Goal: Task Accomplishment & Management: Use online tool/utility

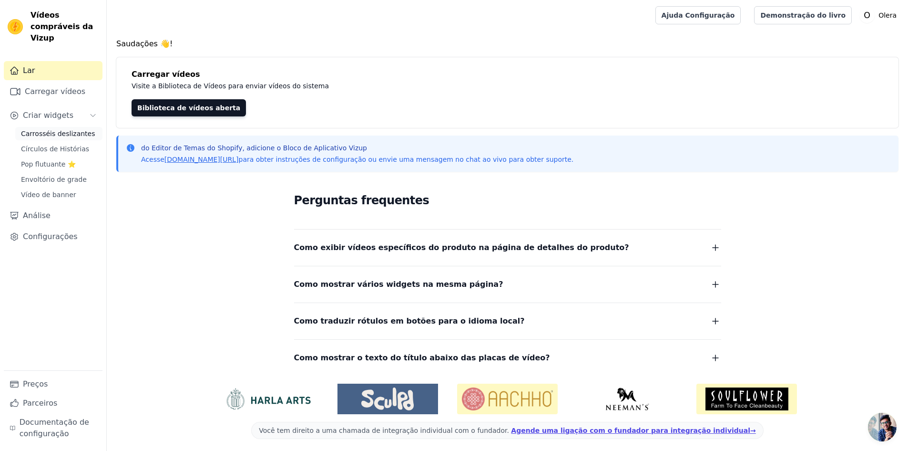
click at [67, 130] on font "Carrosséis deslizantes" at bounding box center [58, 134] width 74 height 8
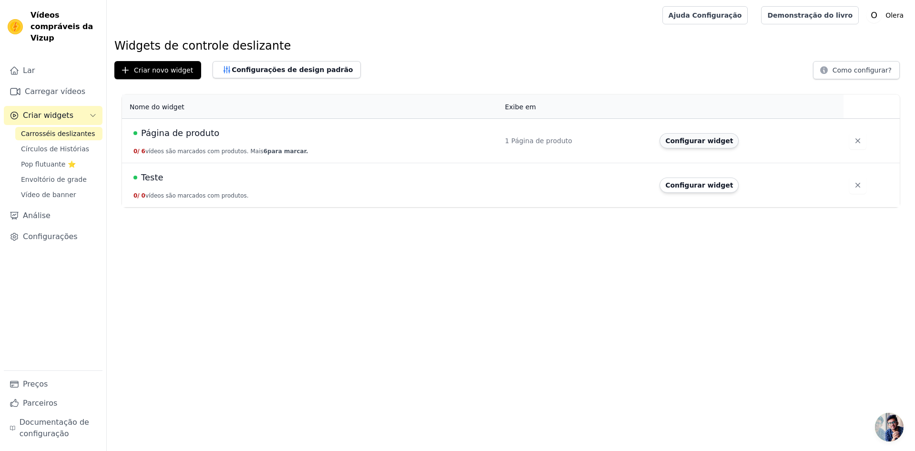
click at [713, 144] on font "Configurar widget" at bounding box center [700, 141] width 68 height 8
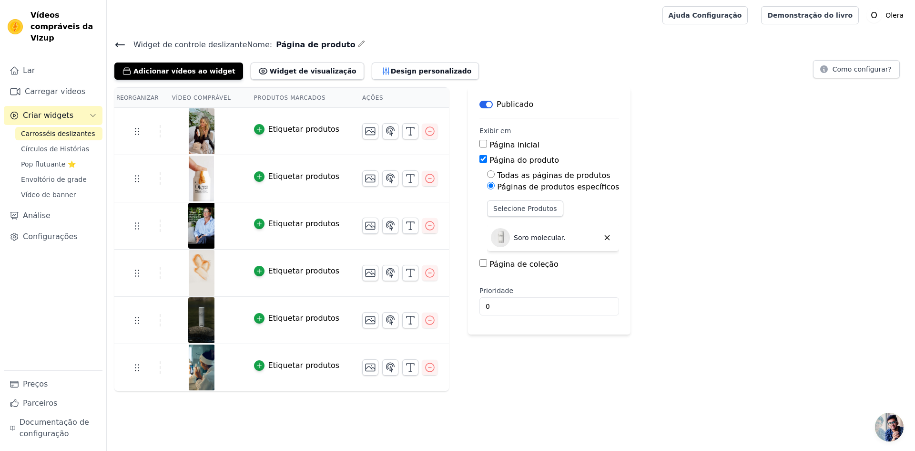
click at [480, 147] on input "Página inicial" at bounding box center [484, 144] width 8 height 8
checkbox input "true"
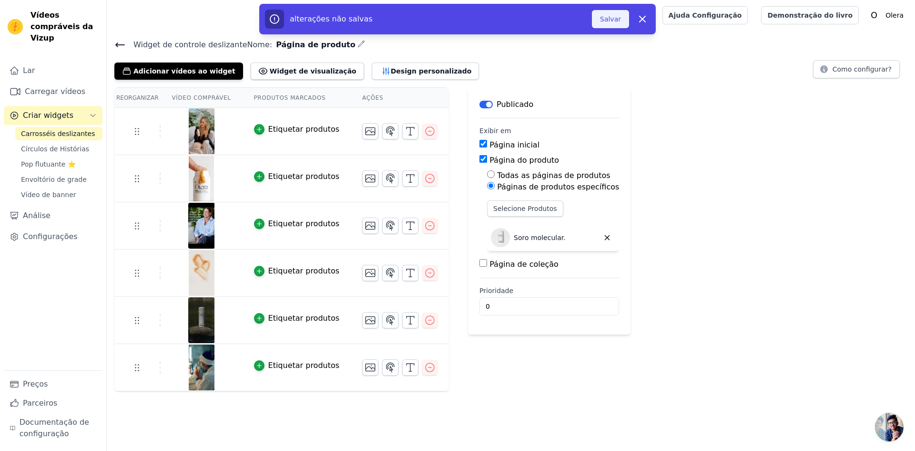
click at [610, 24] on button "Salvar" at bounding box center [610, 19] width 37 height 18
click at [610, 22] on font "Salvar" at bounding box center [610, 19] width 21 height 8
click at [605, 23] on font "Salvar" at bounding box center [610, 19] width 21 height 8
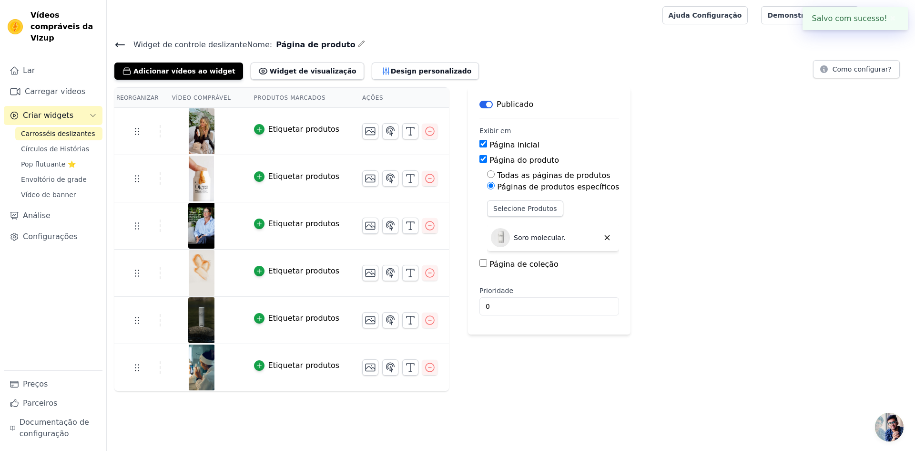
click at [358, 44] on icon "button" at bounding box center [362, 44] width 8 height 8
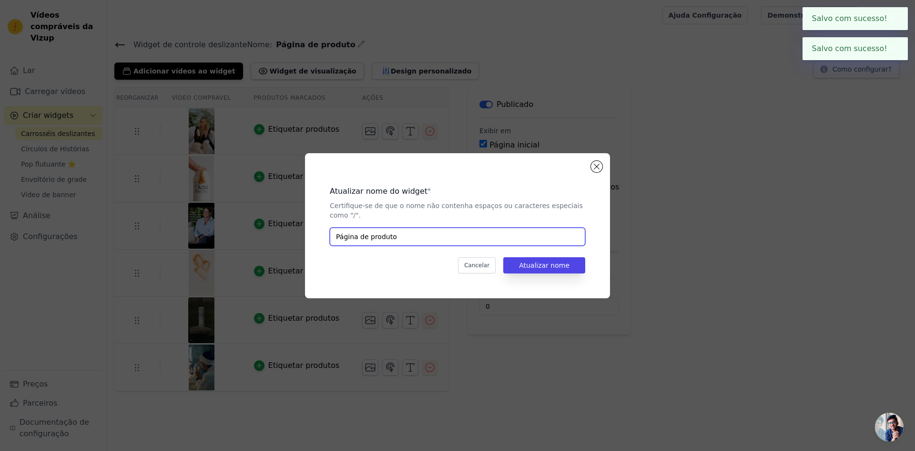
click at [415, 236] on input "Página de produto" at bounding box center [458, 236] width 256 height 18
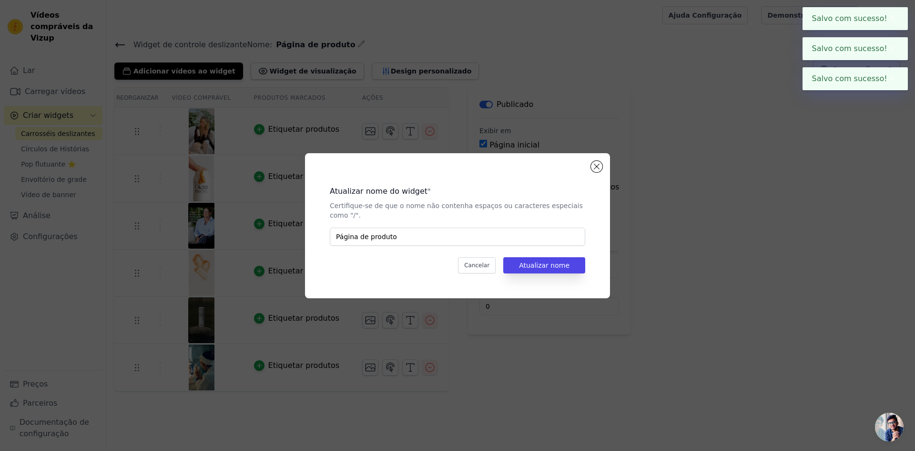
click at [658, 156] on div "Atualizar nome do widget * Certifique-se de que o nome não contenha espaços ou …" at bounding box center [457, 225] width 885 height 175
